Goal: Navigation & Orientation: Find specific page/section

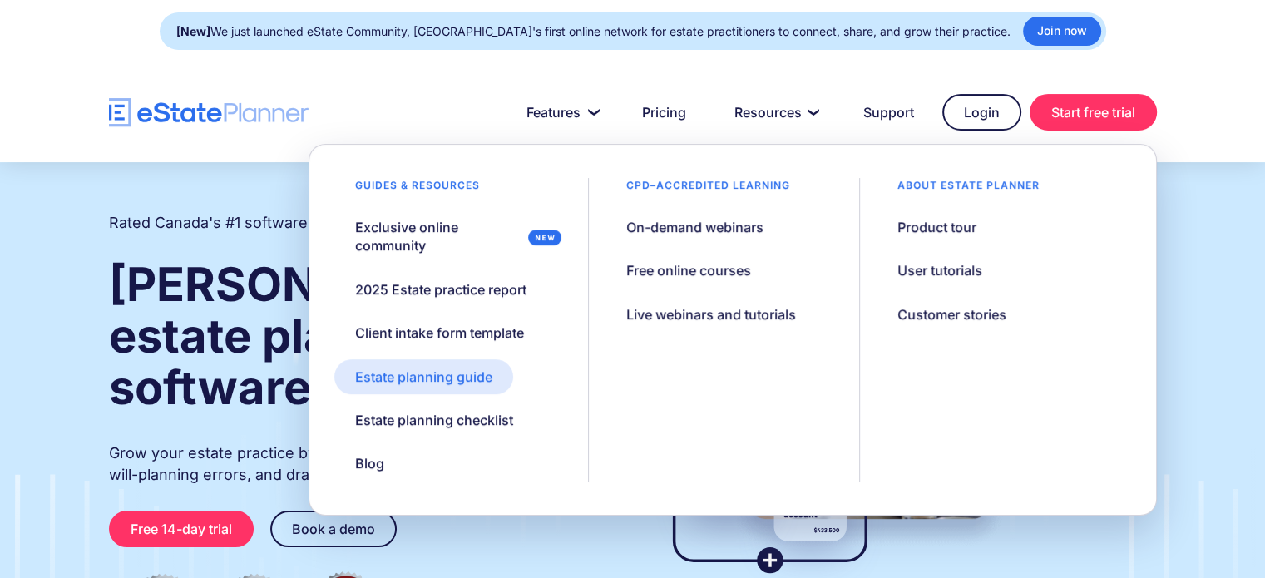
click at [461, 380] on div "Estate planning guide" at bounding box center [423, 377] width 137 height 18
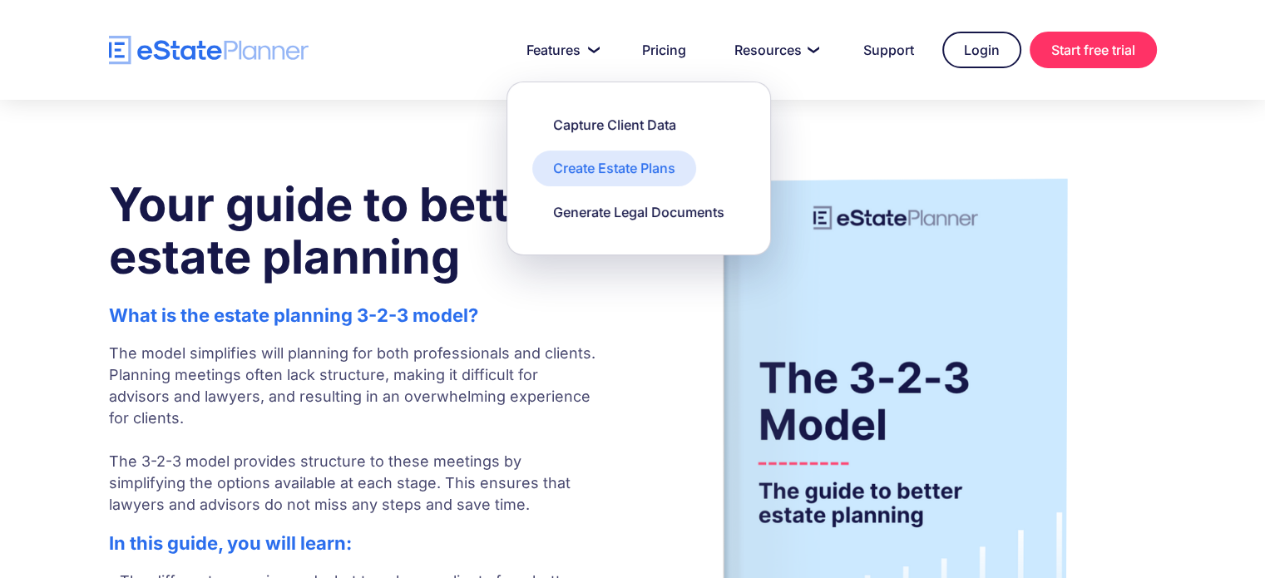
click at [572, 169] on div "Create Estate Plans" at bounding box center [614, 168] width 122 height 18
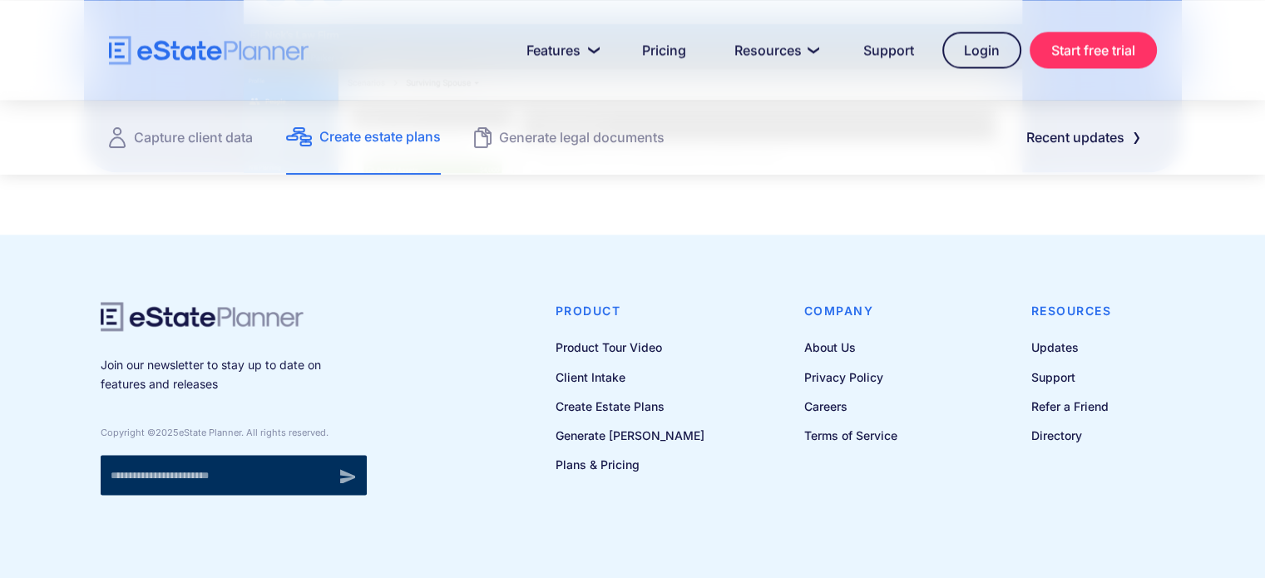
scroll to position [2421, 0]
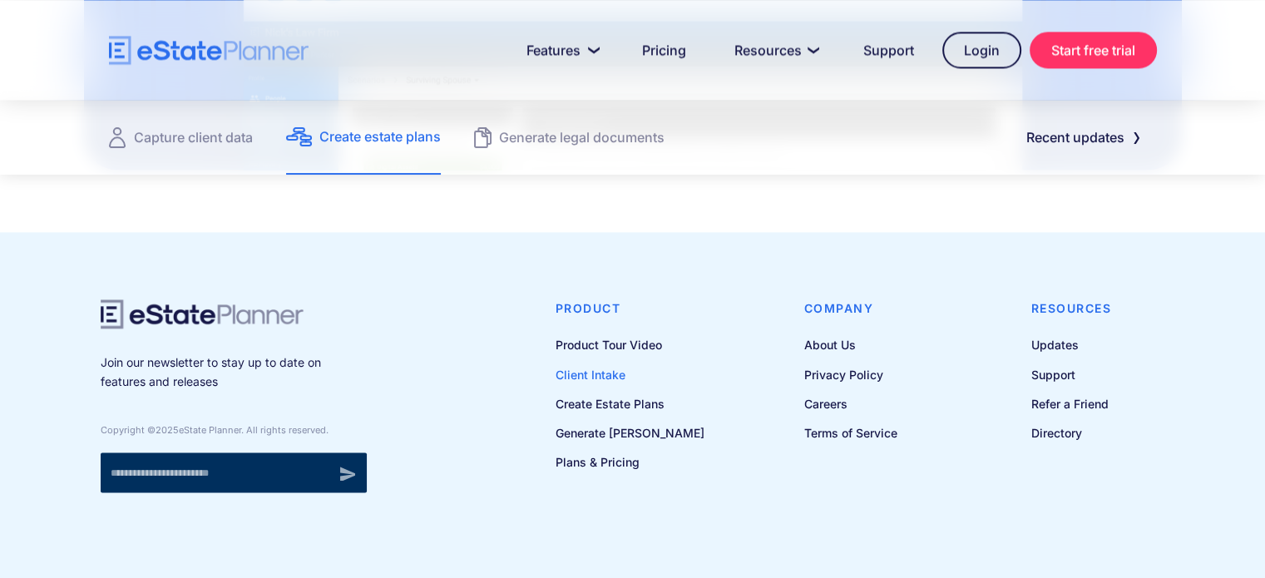
click at [594, 371] on link "Client Intake" at bounding box center [629, 374] width 149 height 21
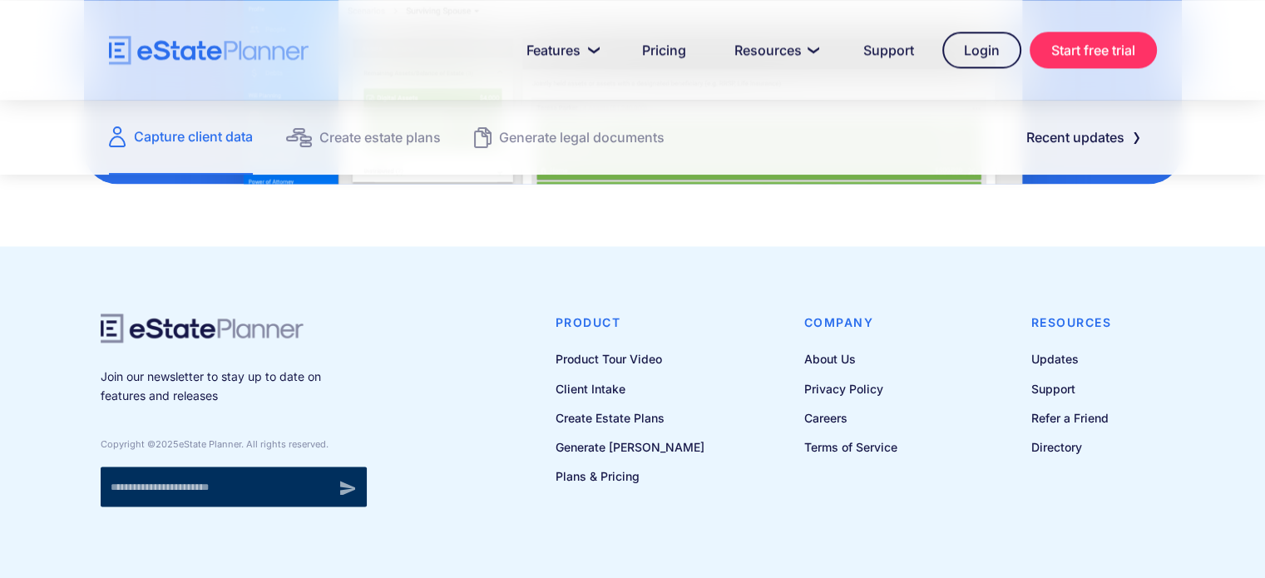
scroll to position [2368, 0]
